Goal: Obtain resource: Download file/media

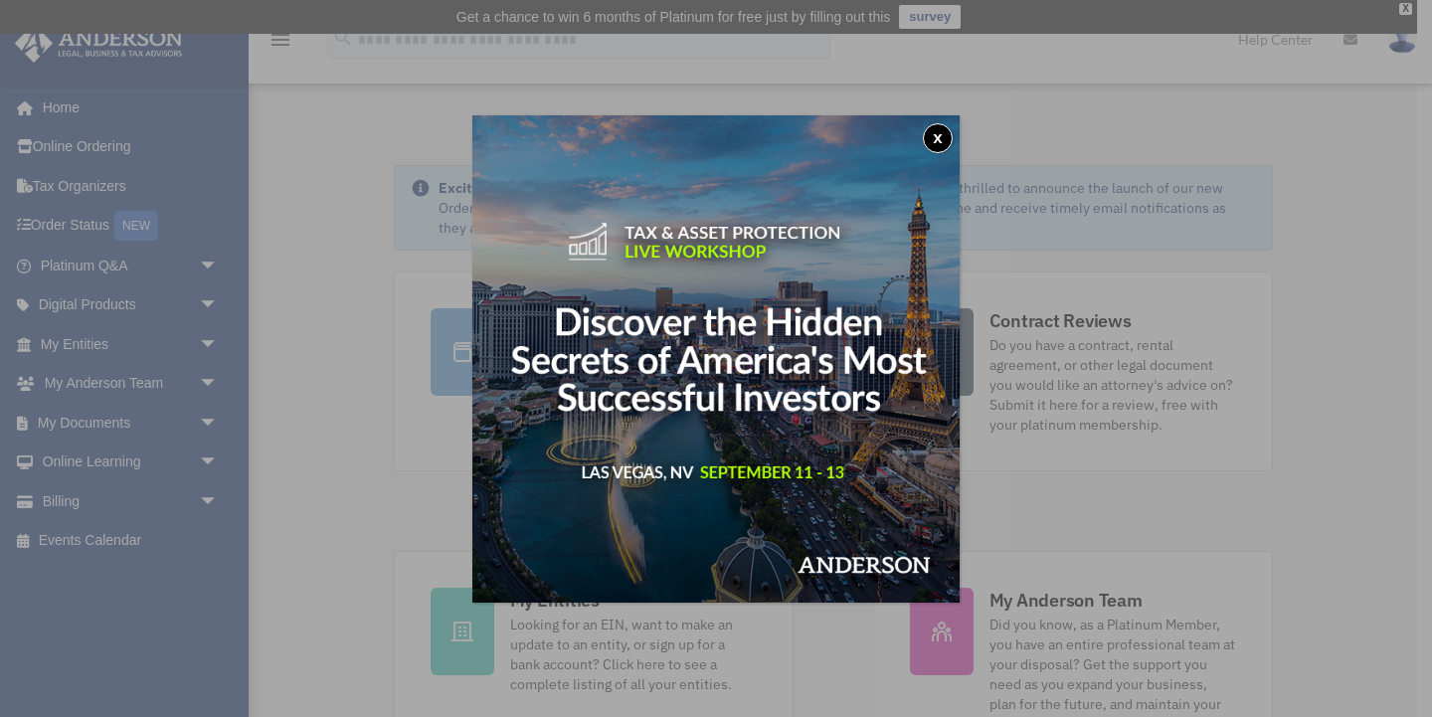
click at [209, 413] on div "x" at bounding box center [716, 358] width 1432 height 717
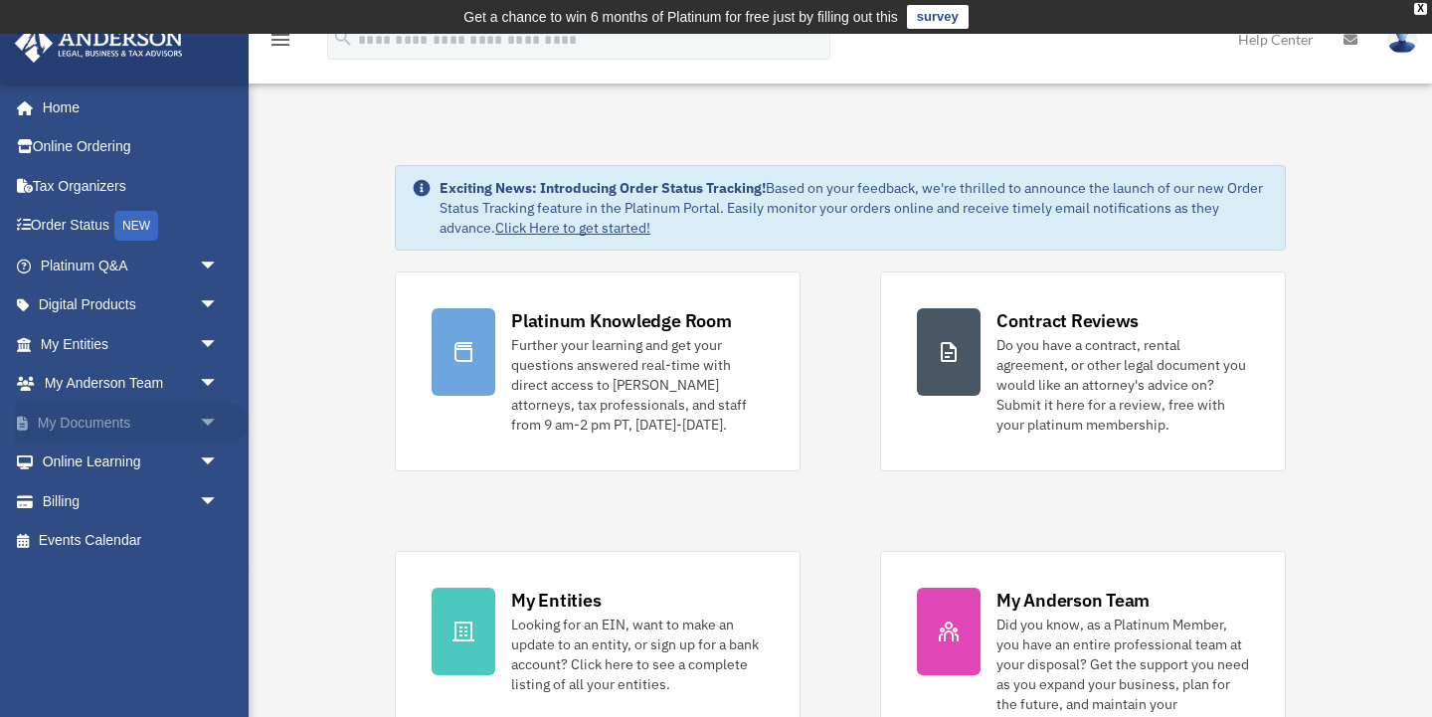
click at [210, 416] on span "arrow_drop_down" at bounding box center [219, 423] width 40 height 41
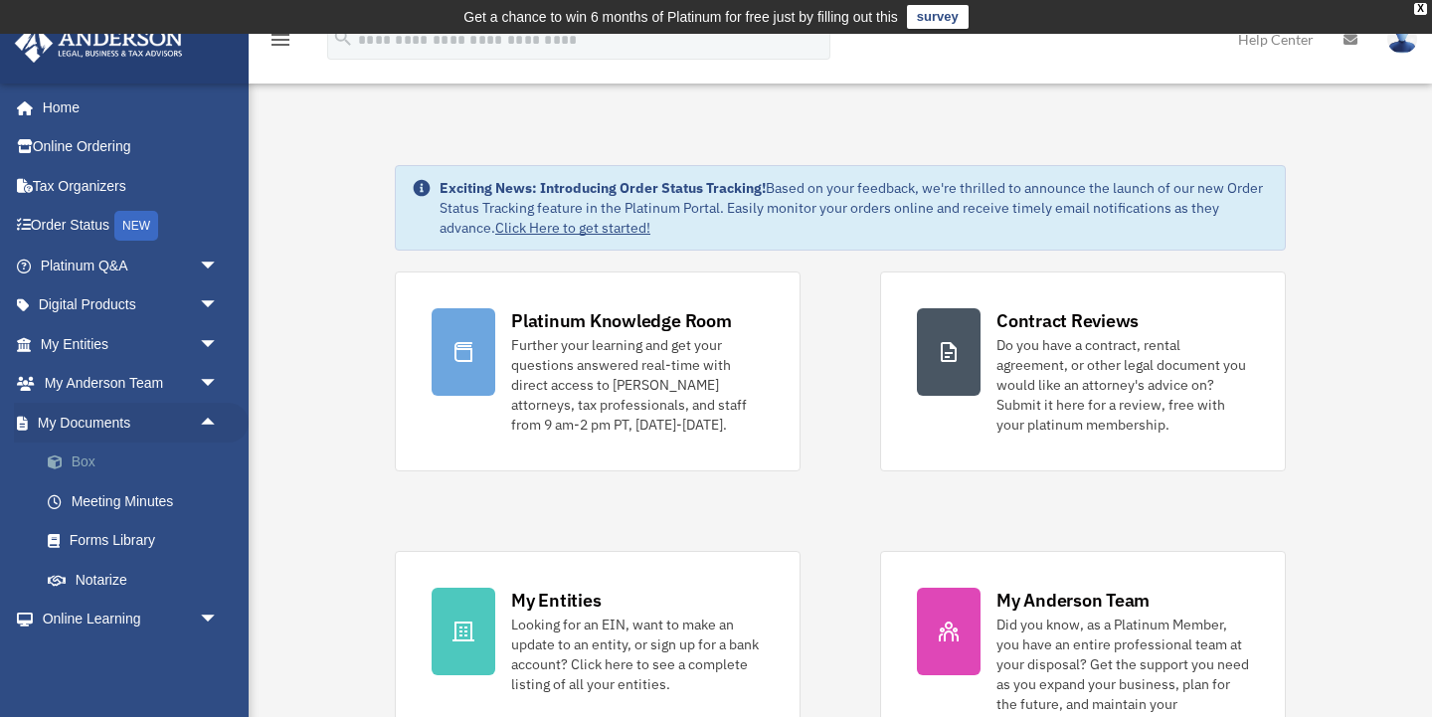
click at [187, 453] on link "Box" at bounding box center [138, 463] width 221 height 40
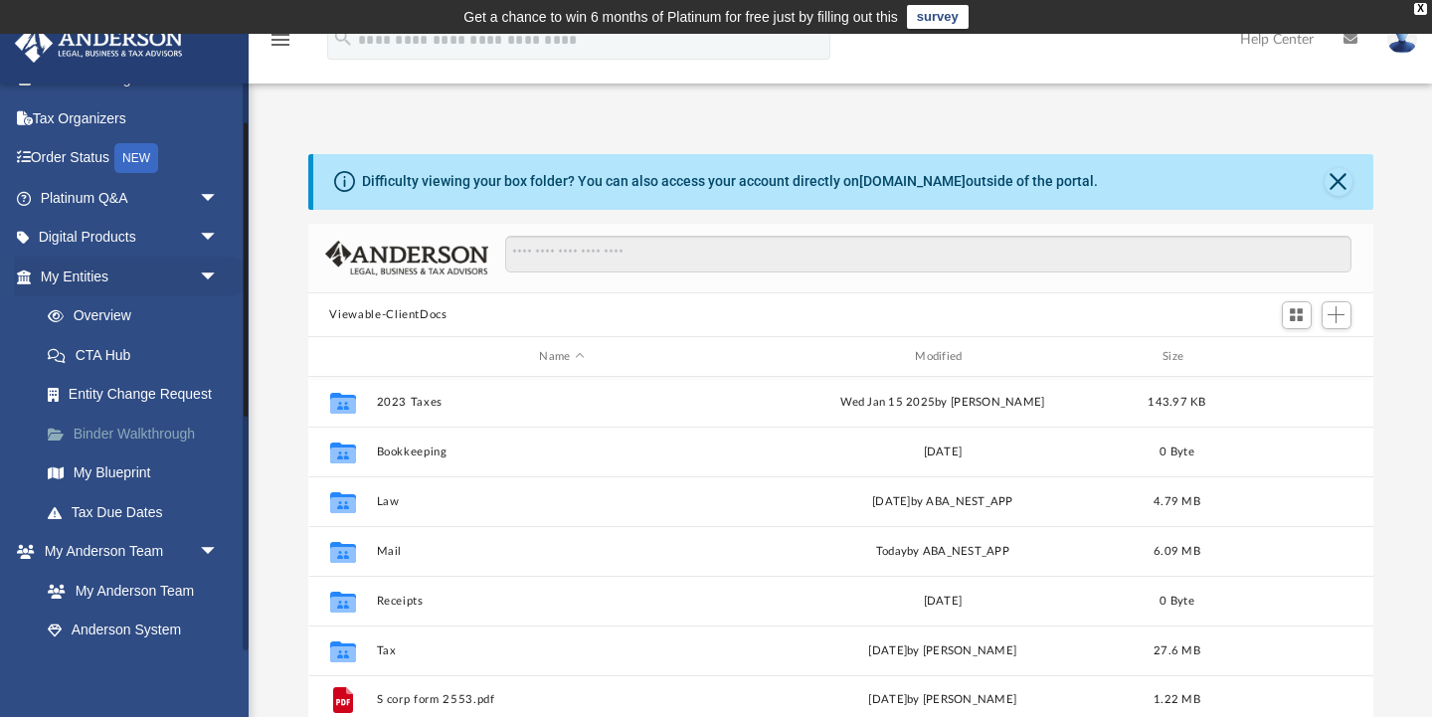
scroll to position [81, 0]
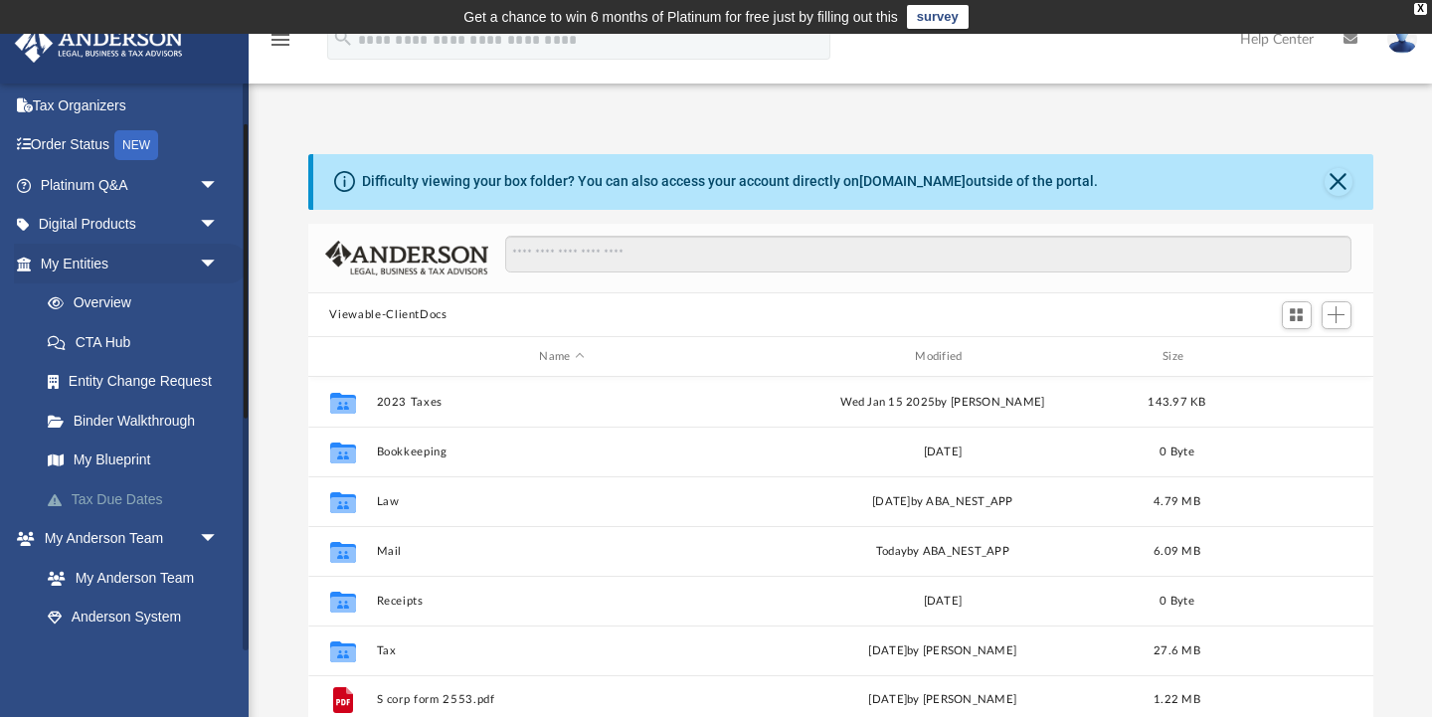
click at [118, 492] on link "Tax Due Dates" at bounding box center [138, 499] width 221 height 40
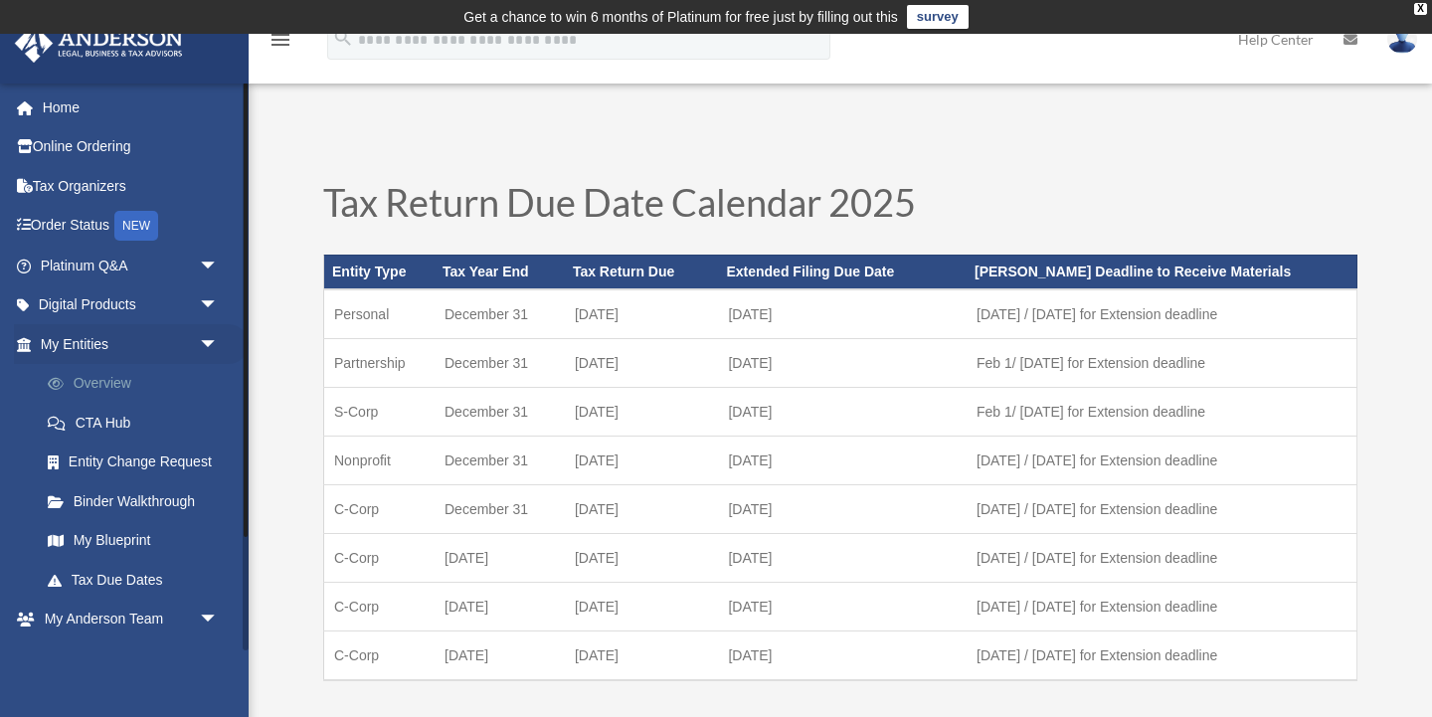
click at [157, 377] on link "Overview" at bounding box center [138, 384] width 221 height 40
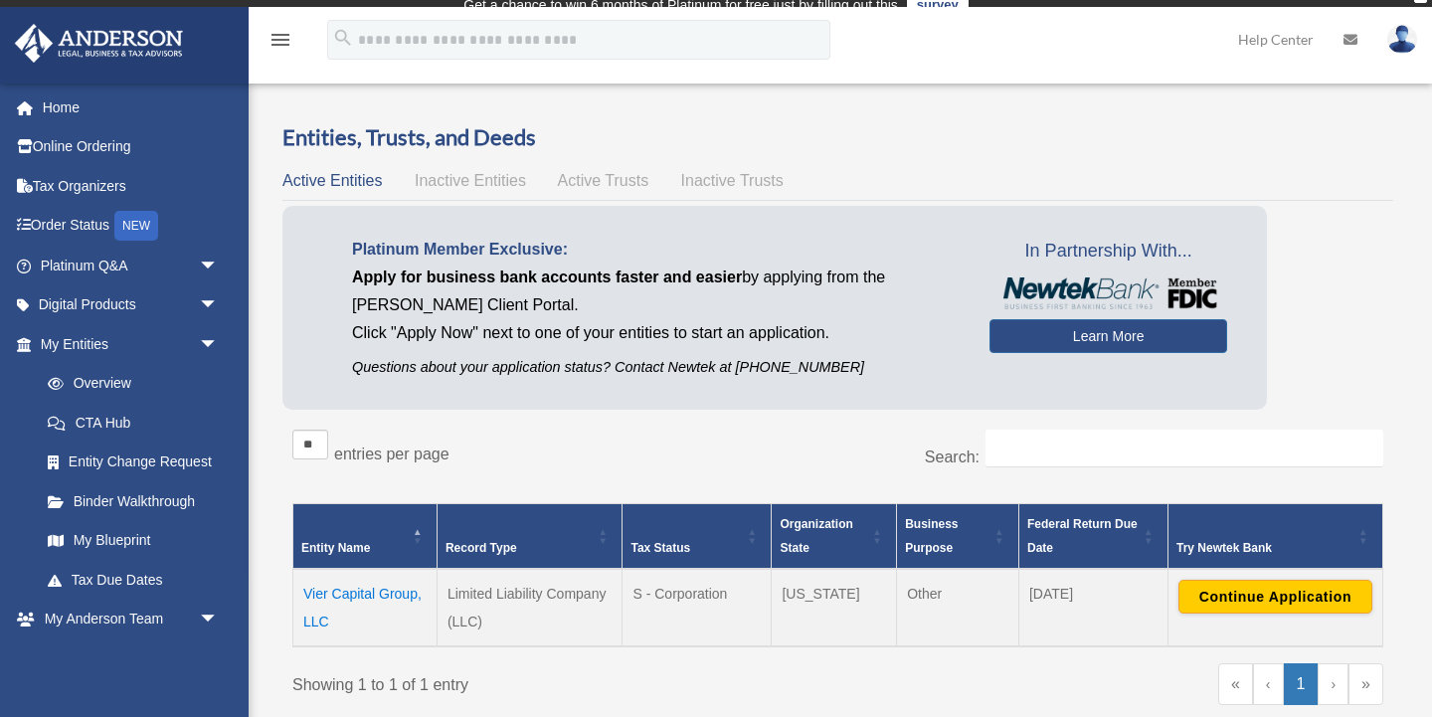
scroll to position [12, 0]
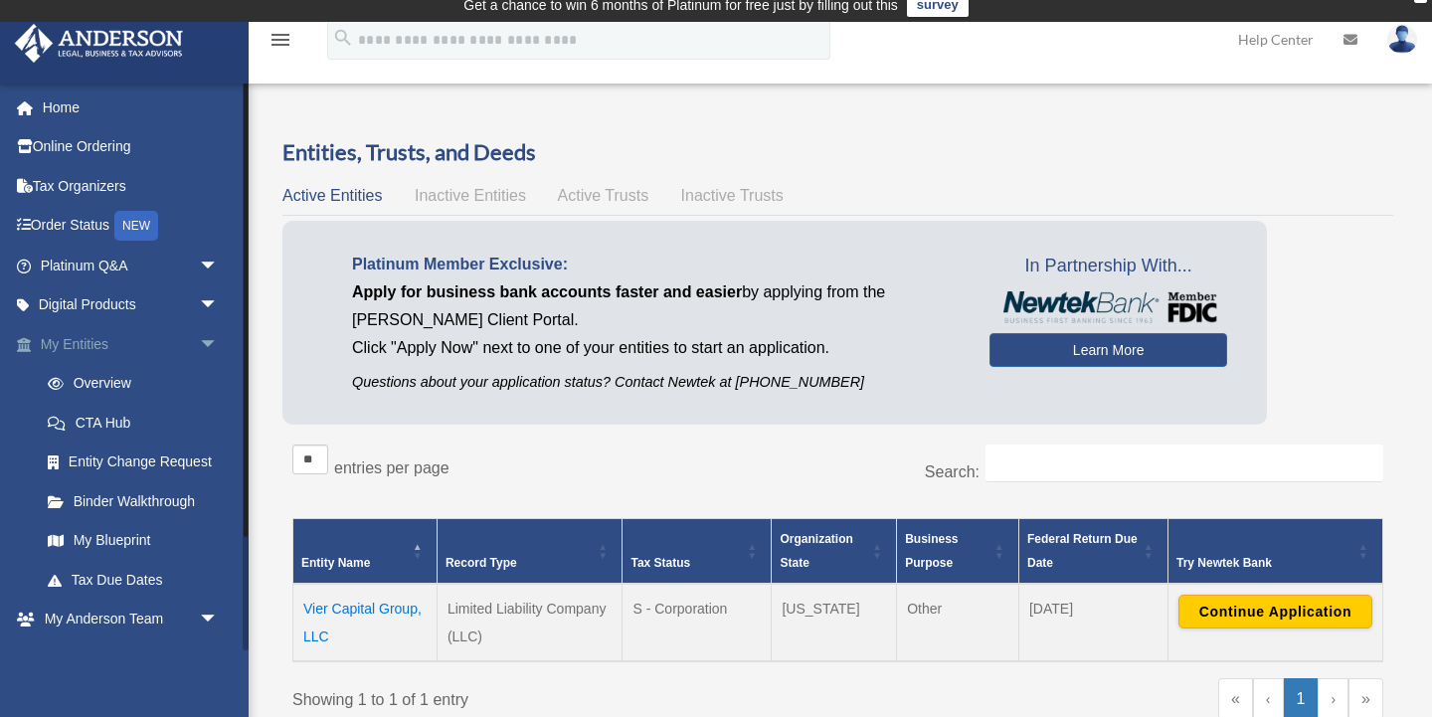
click at [212, 337] on span "arrow_drop_down" at bounding box center [219, 344] width 40 height 41
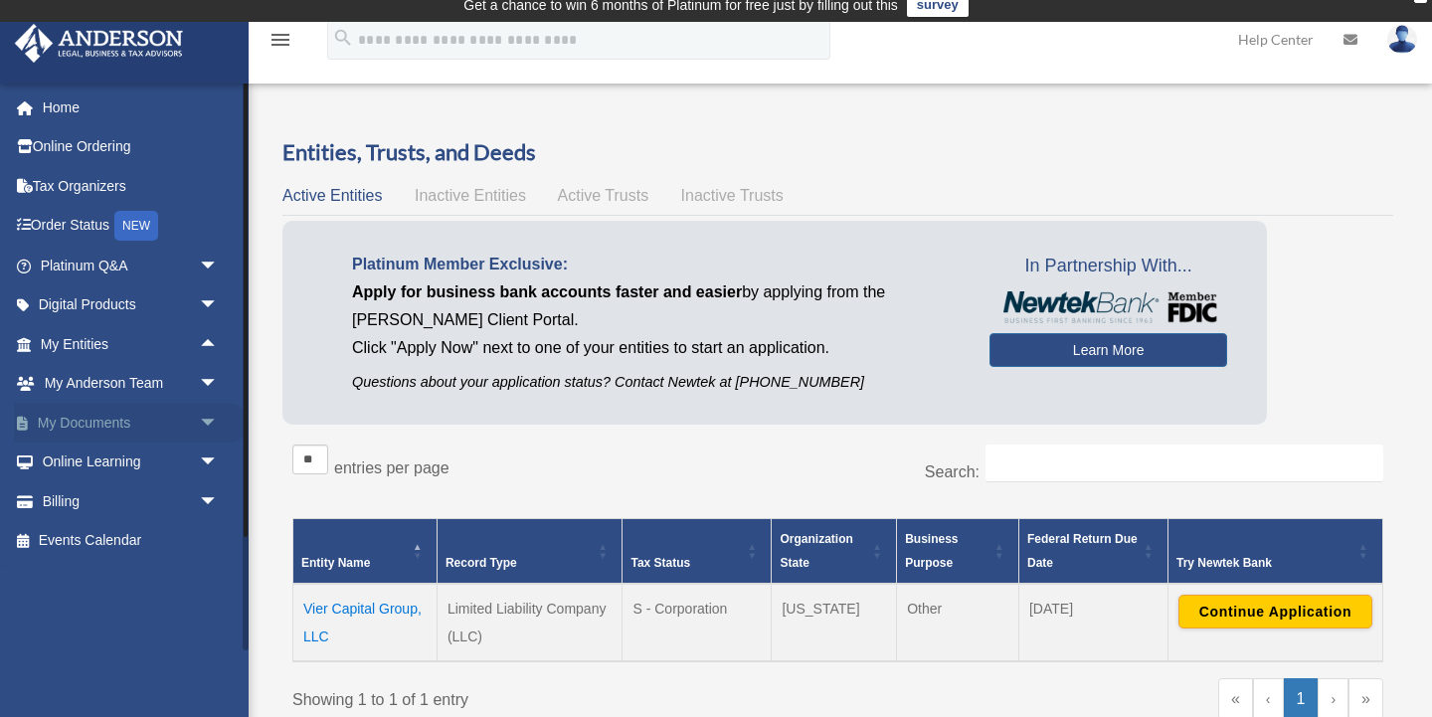
click at [210, 414] on span "arrow_drop_down" at bounding box center [219, 423] width 40 height 41
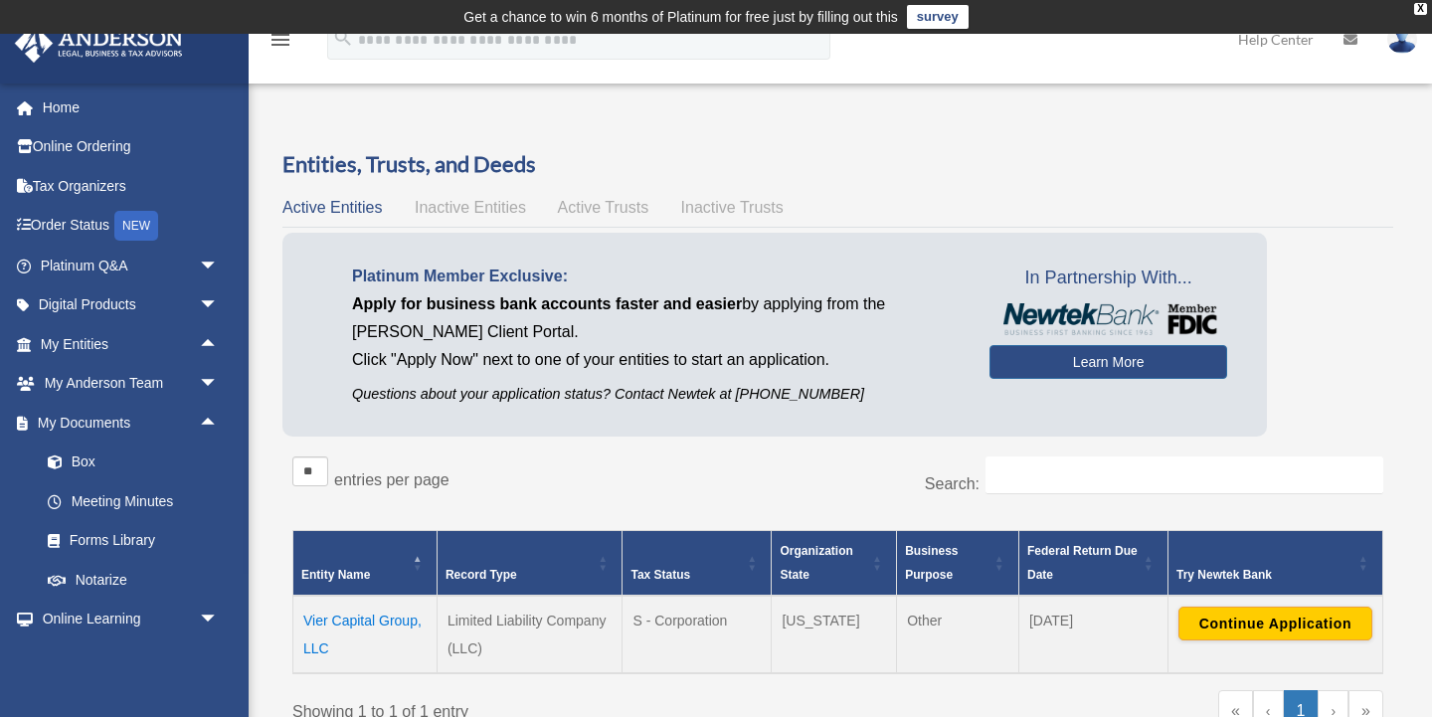
scroll to position [0, 0]
click at [193, 451] on link "Box" at bounding box center [138, 463] width 221 height 40
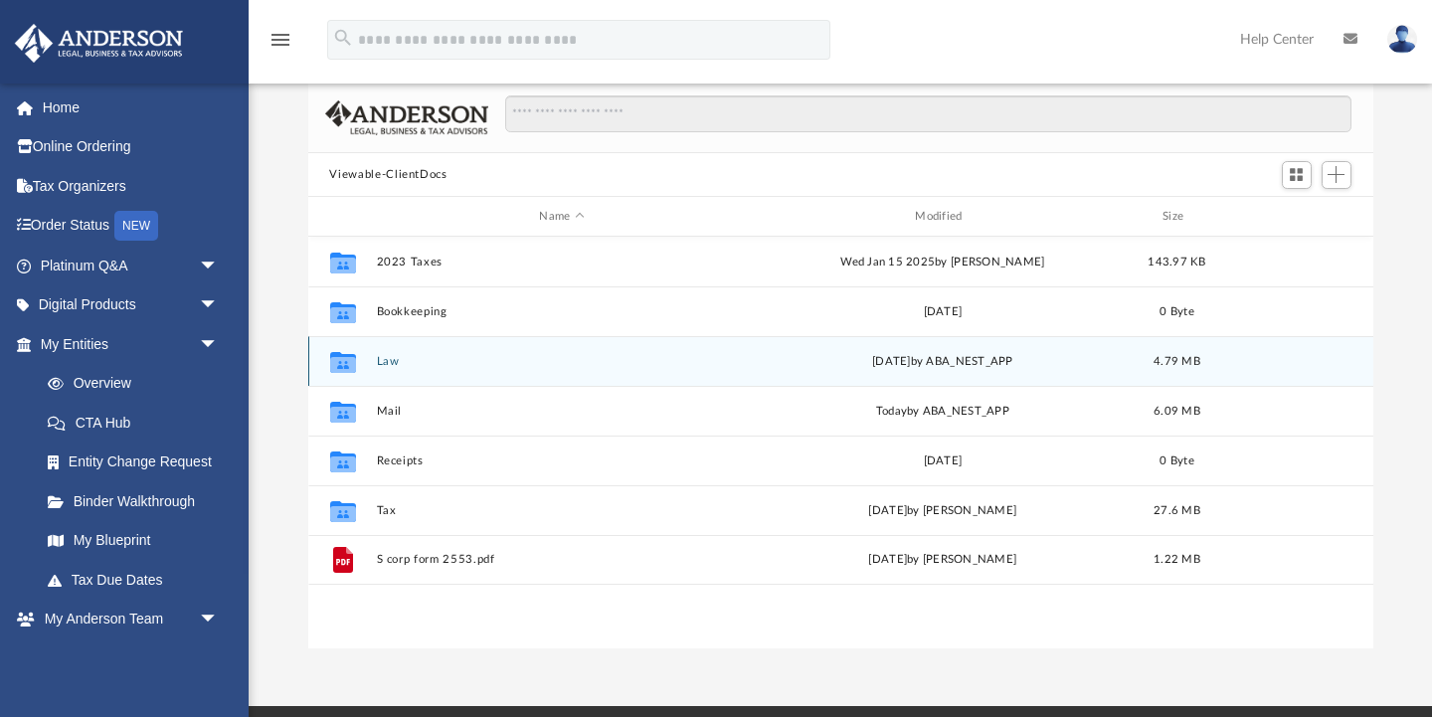
scroll to position [146, 0]
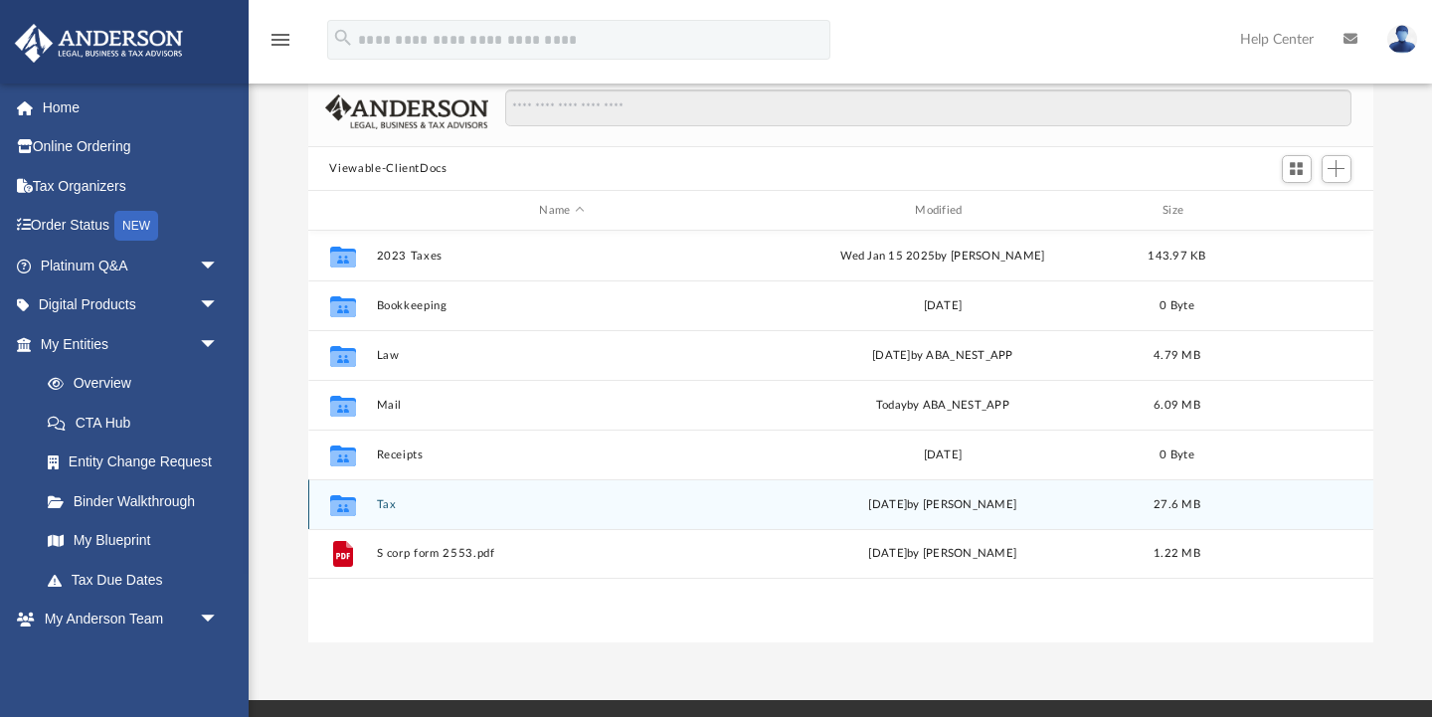
click at [535, 513] on div "Collaborated Folder Tax Tue Sep 2 2025 by Kim Yoder 27.6 MB" at bounding box center [840, 504] width 1065 height 50
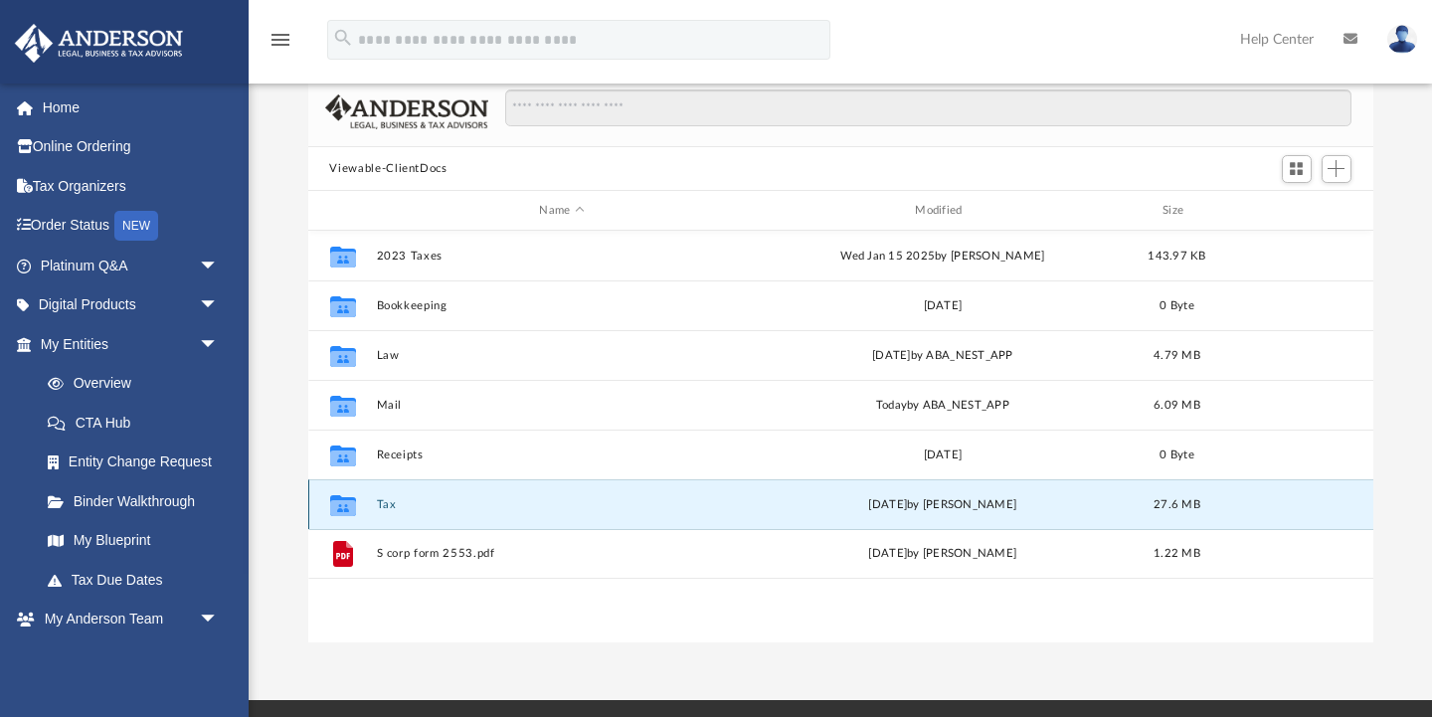
click at [535, 512] on div "Collaborated Folder Tax Tue Sep 2 2025 by Kim Yoder 27.6 MB" at bounding box center [840, 504] width 1065 height 50
click at [346, 497] on icon "grid" at bounding box center [342, 505] width 26 height 21
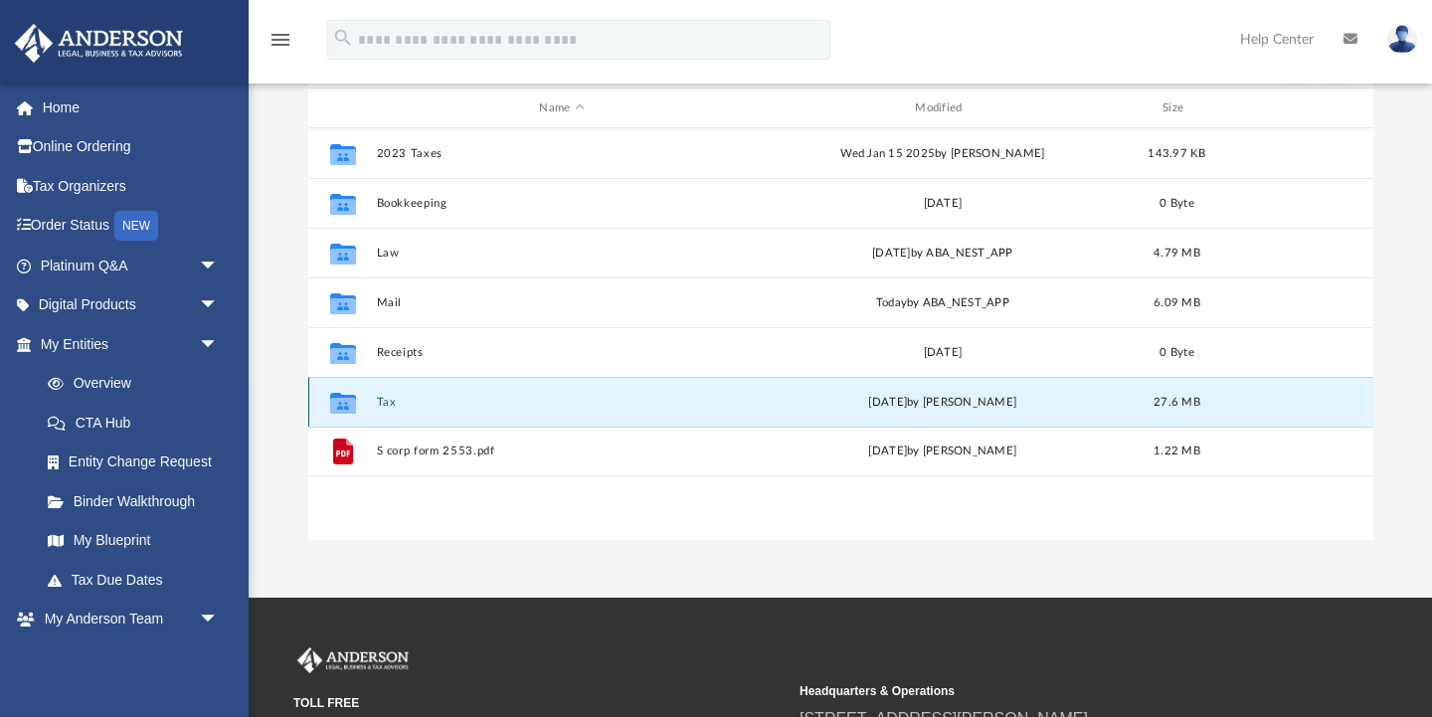
scroll to position [86, 0]
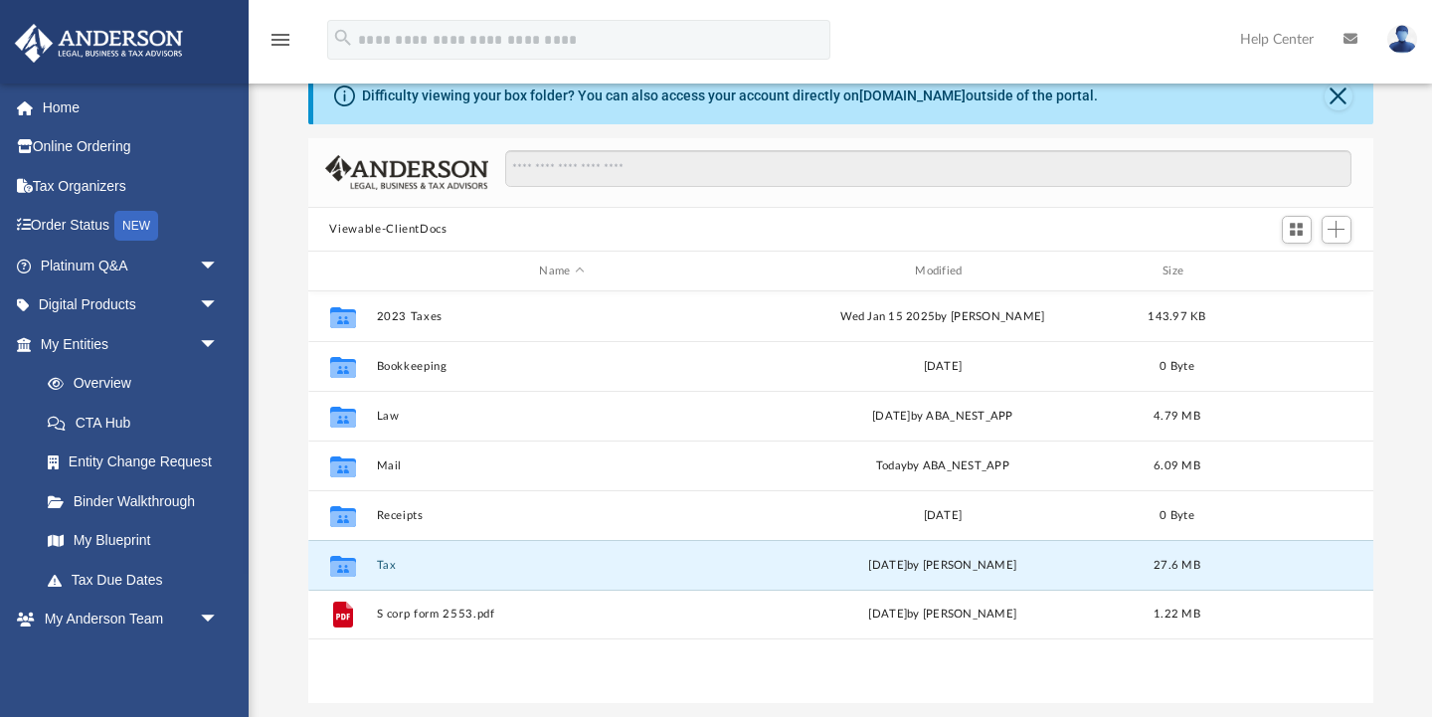
click at [681, 664] on div "Collaborated Folder 2023 Taxes Wed Jan 15 2025 by Xavier Nelson 143.97 KB Colla…" at bounding box center [840, 497] width 1065 height 412
click at [740, 570] on button "Tax" at bounding box center [562, 565] width 372 height 13
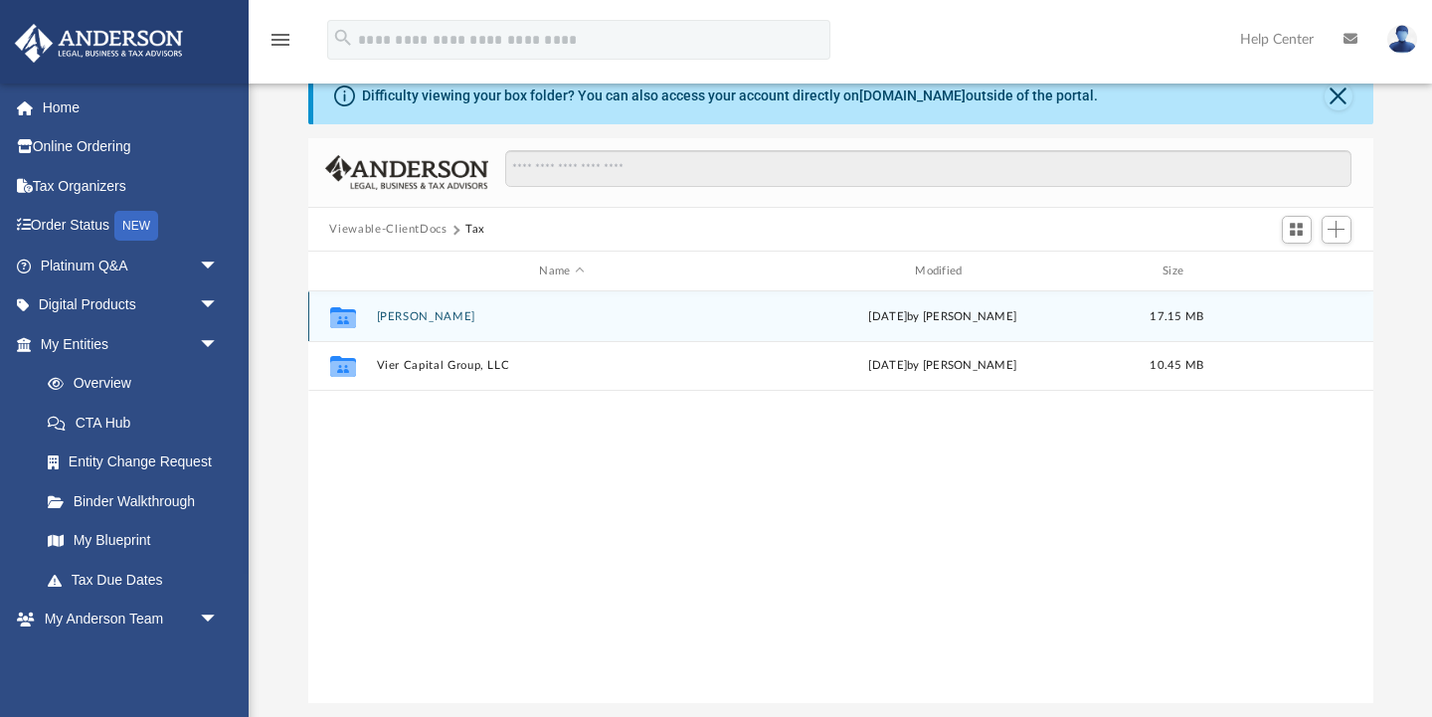
click at [668, 324] on div "Collaborated Folder Nelson, Xavier Tue Sep 2 2025 by Alex Price 17.15 MB" at bounding box center [840, 316] width 1065 height 50
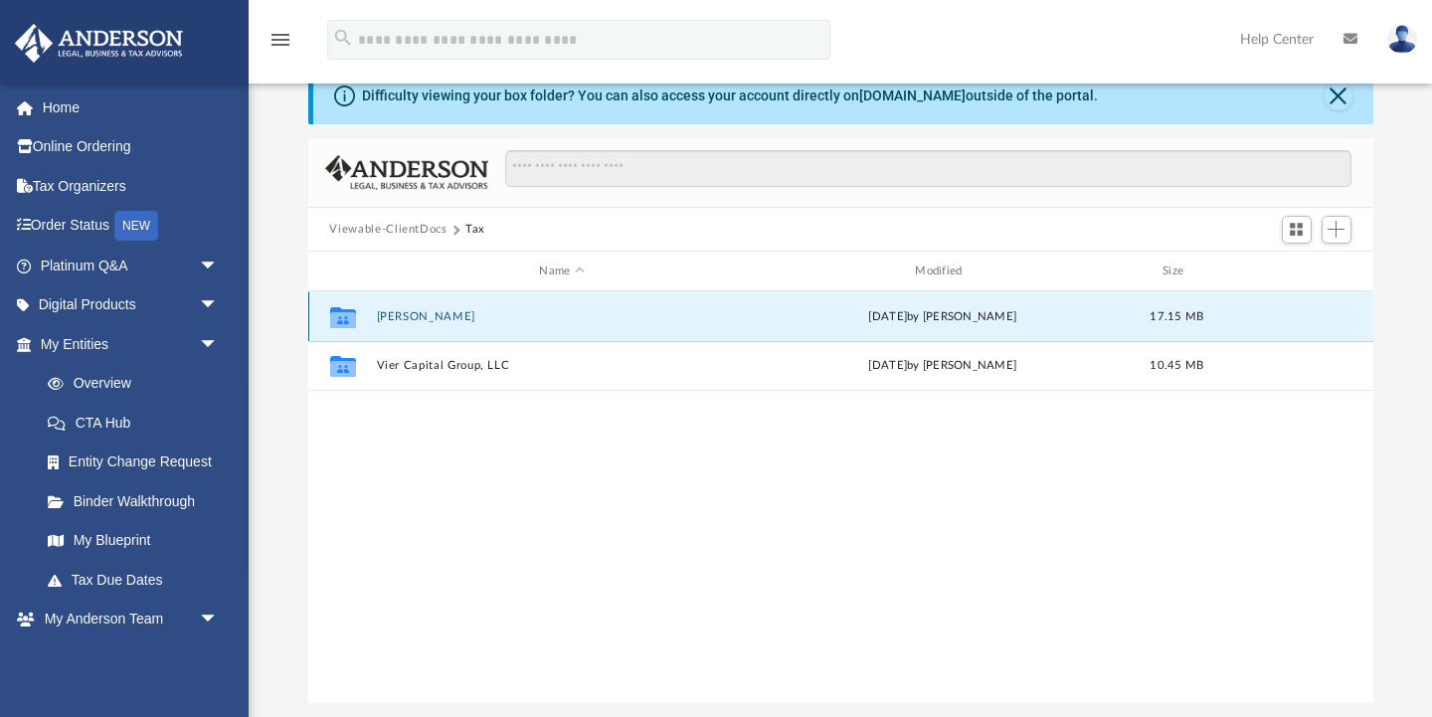
click at [668, 324] on div "Collaborated Folder Nelson, Xavier Tue Sep 2 2025 by Alex Price 17.15 MB" at bounding box center [840, 316] width 1065 height 50
click at [872, 323] on div "Tue Sep 2 2025 by Alex Price" at bounding box center [943, 317] width 372 height 18
click at [725, 322] on button "Nelson, Xavier" at bounding box center [562, 316] width 372 height 13
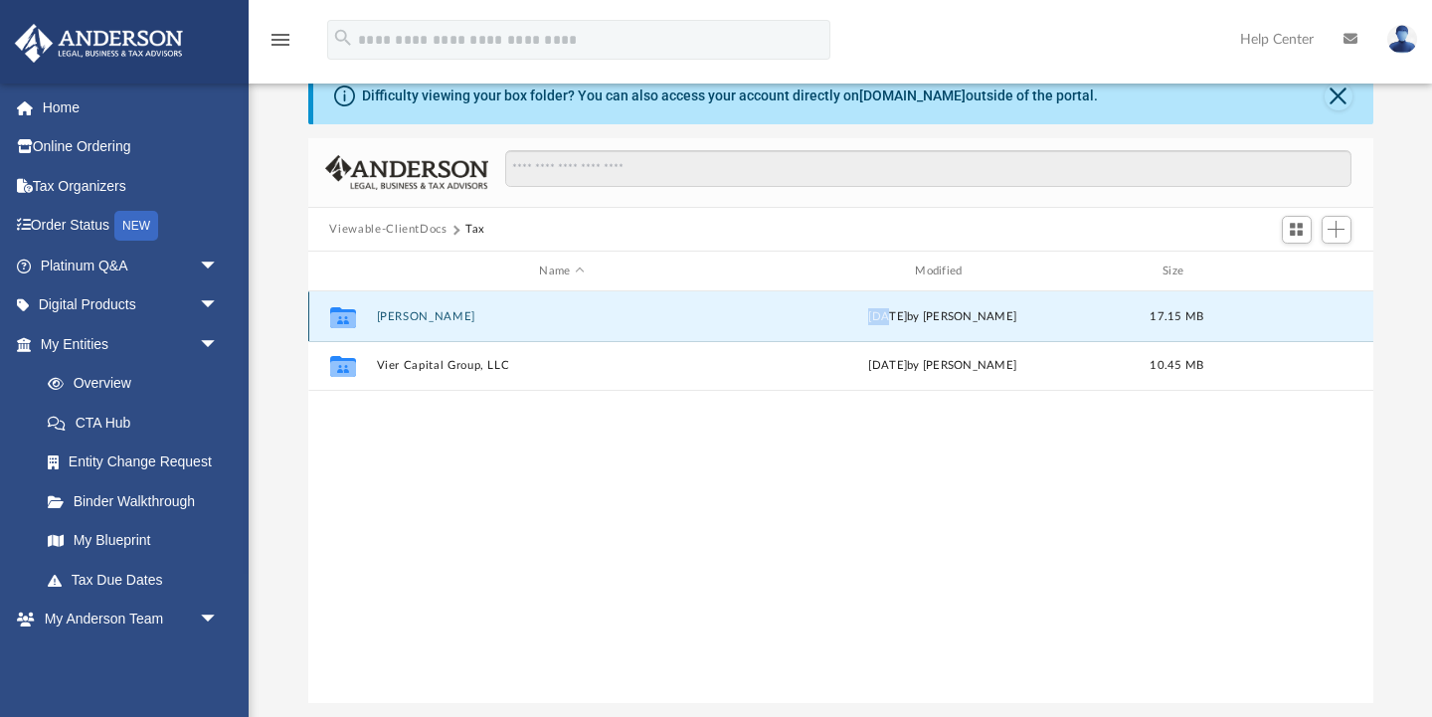
click at [725, 322] on button "Nelson, Xavier" at bounding box center [562, 316] width 372 height 13
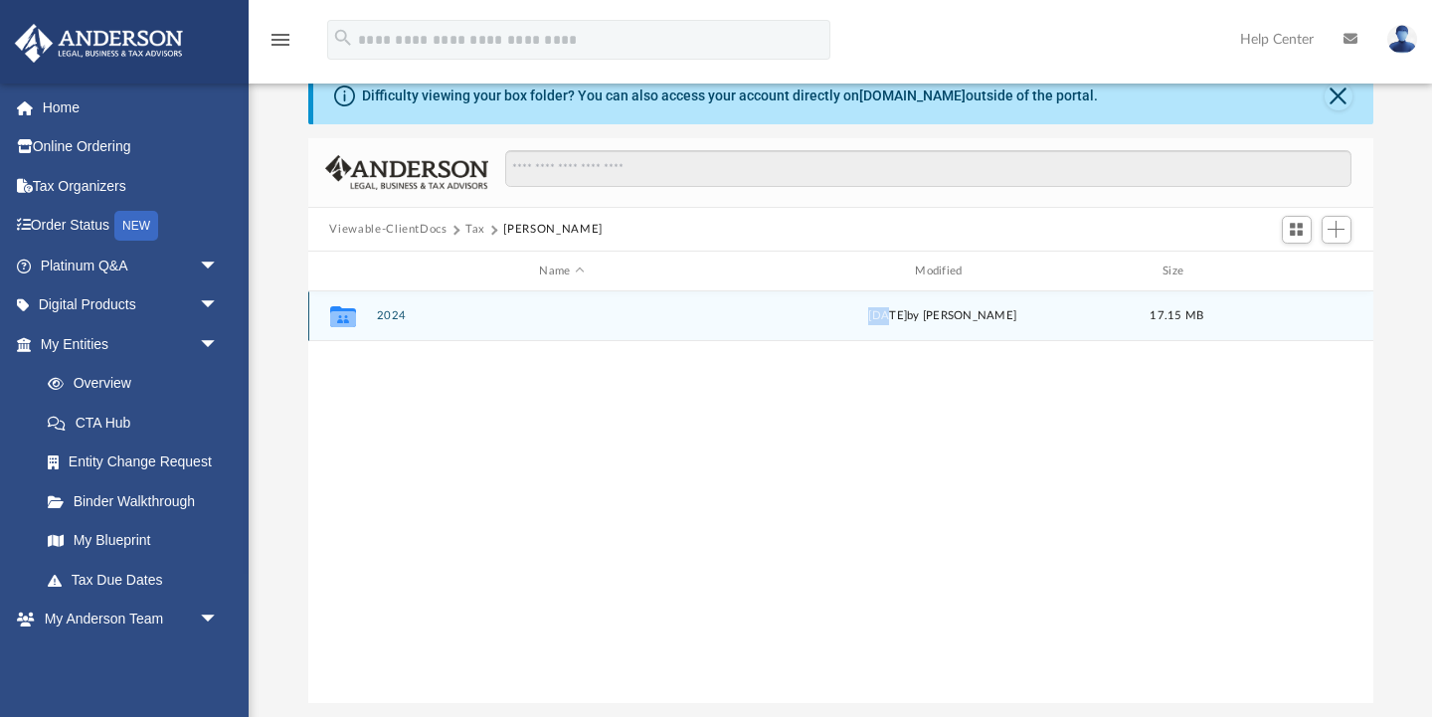
click at [725, 322] on button "2024" at bounding box center [562, 316] width 372 height 13
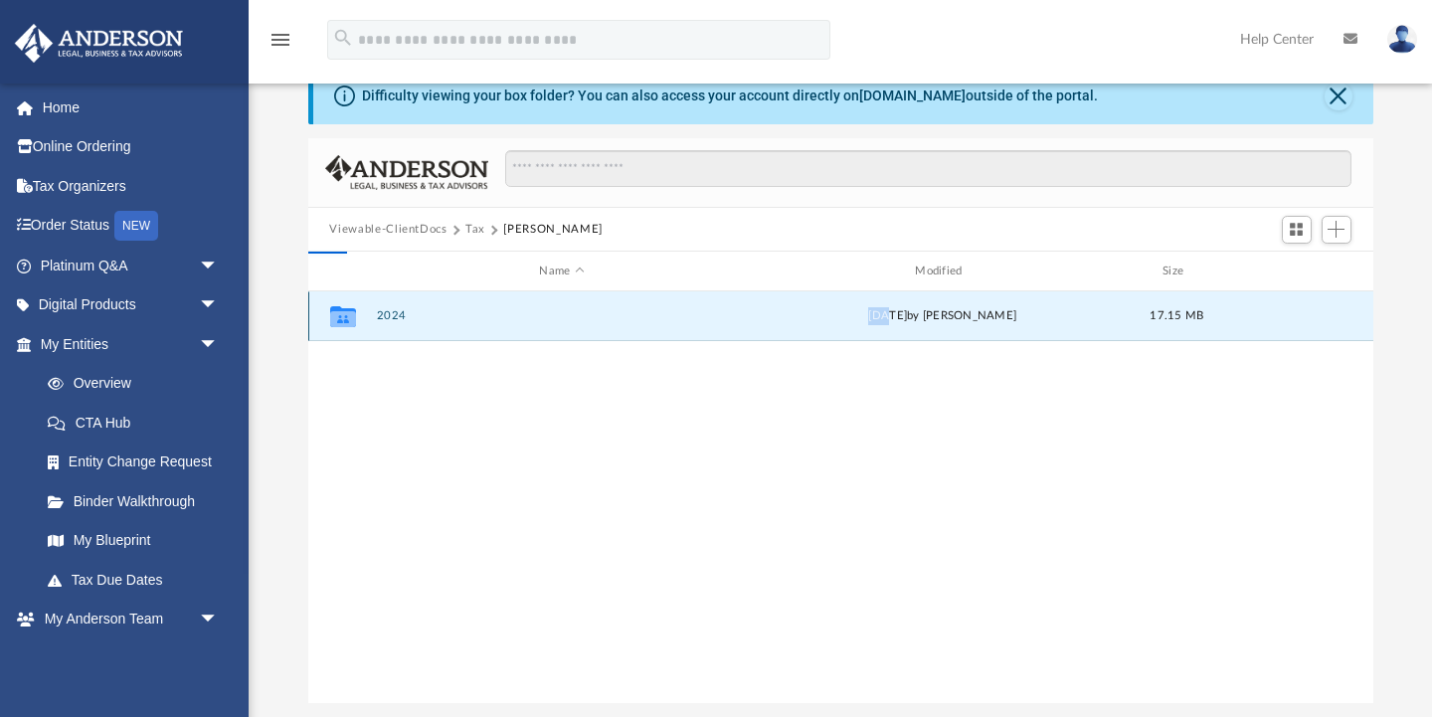
click at [725, 322] on button "2024" at bounding box center [562, 316] width 372 height 13
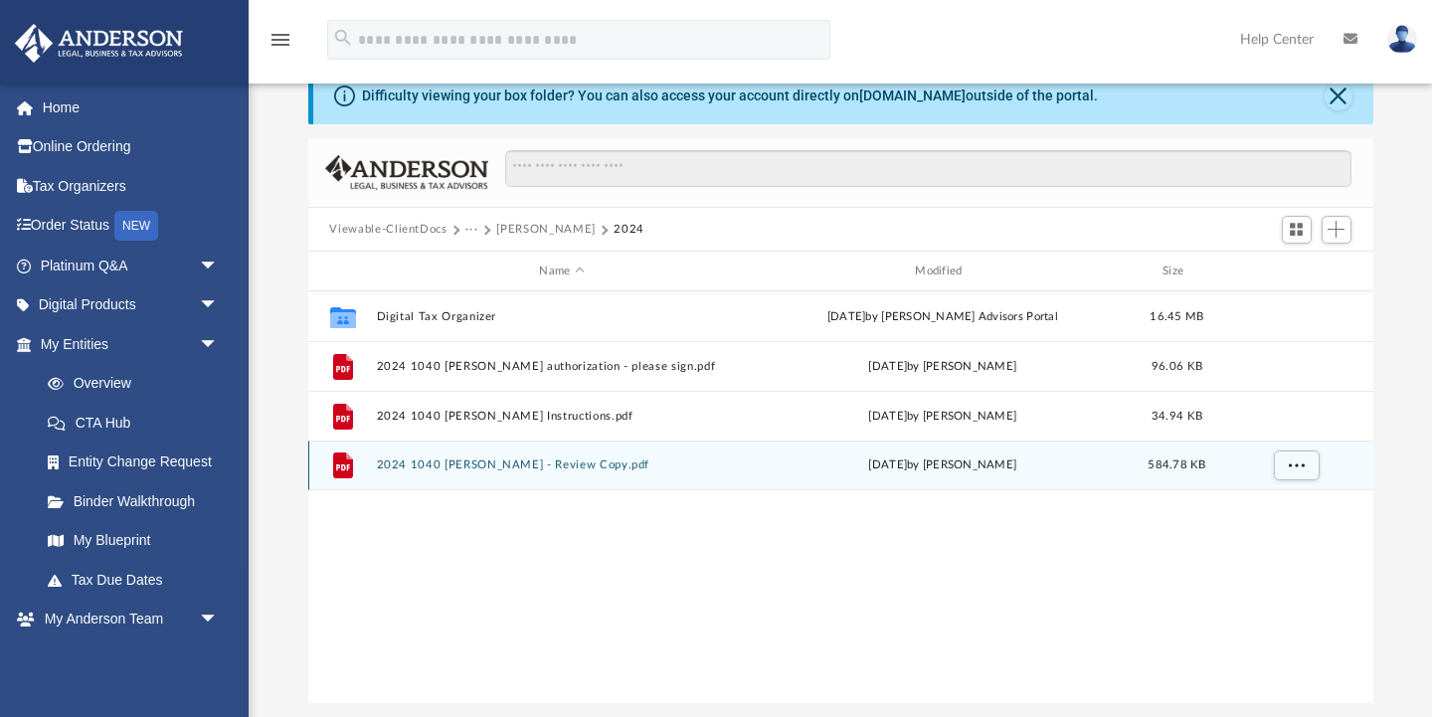
click at [766, 453] on div "File 2024 1040 Nelson, Xavier - Review Copy.pdf Tue Sep 2 2025 by Alex Price 58…" at bounding box center [840, 466] width 1065 height 50
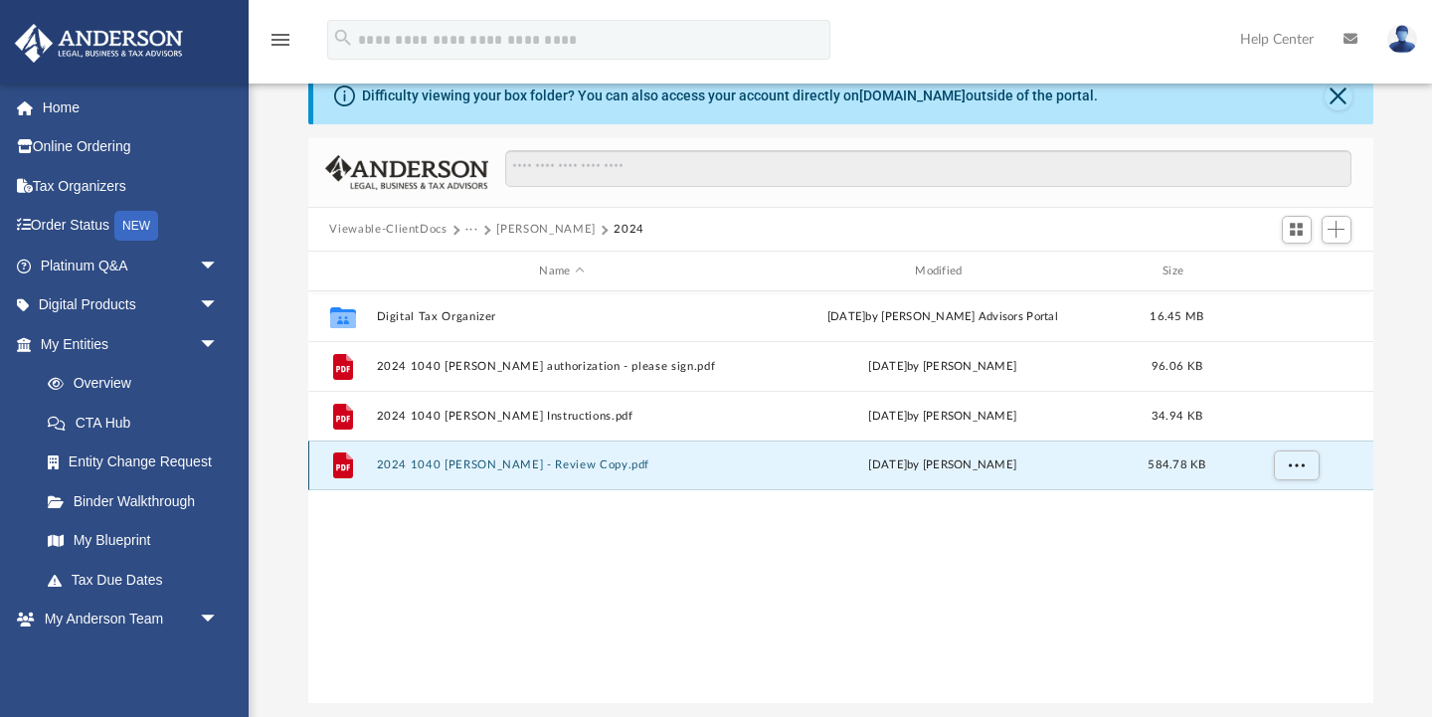
click at [551, 466] on button "2024 1040 Nelson, Xavier - Review Copy.pdf" at bounding box center [562, 465] width 372 height 13
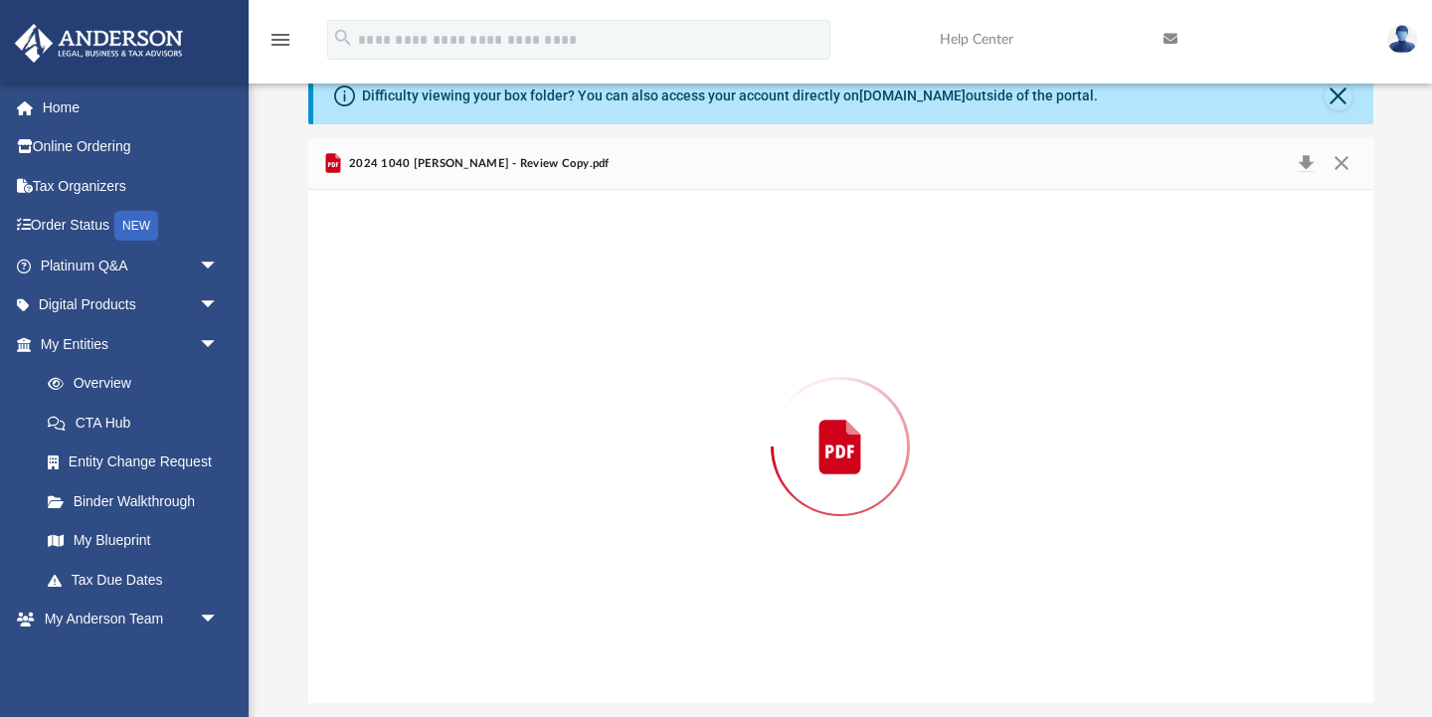
click at [551, 466] on div "Preview" at bounding box center [840, 446] width 1065 height 513
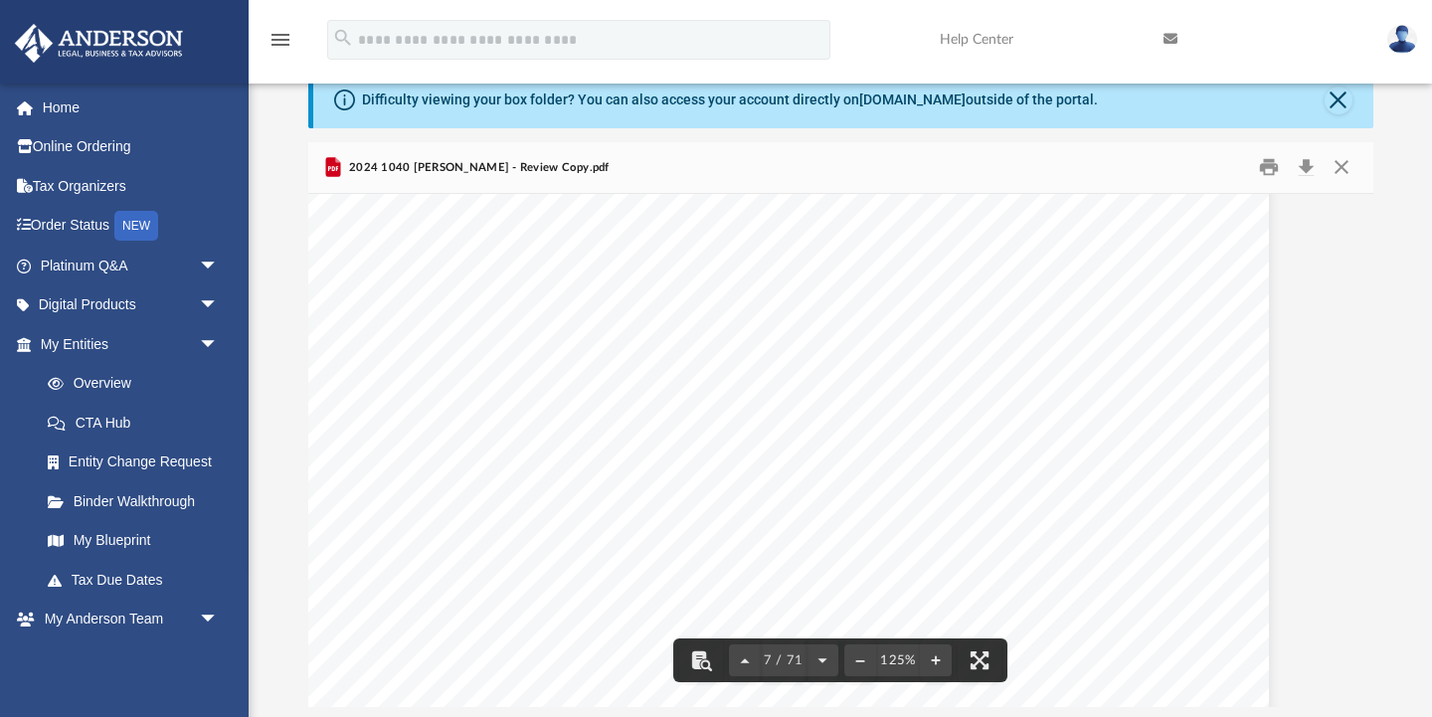
scroll to position [8519, 79]
